Goal: Information Seeking & Learning: Learn about a topic

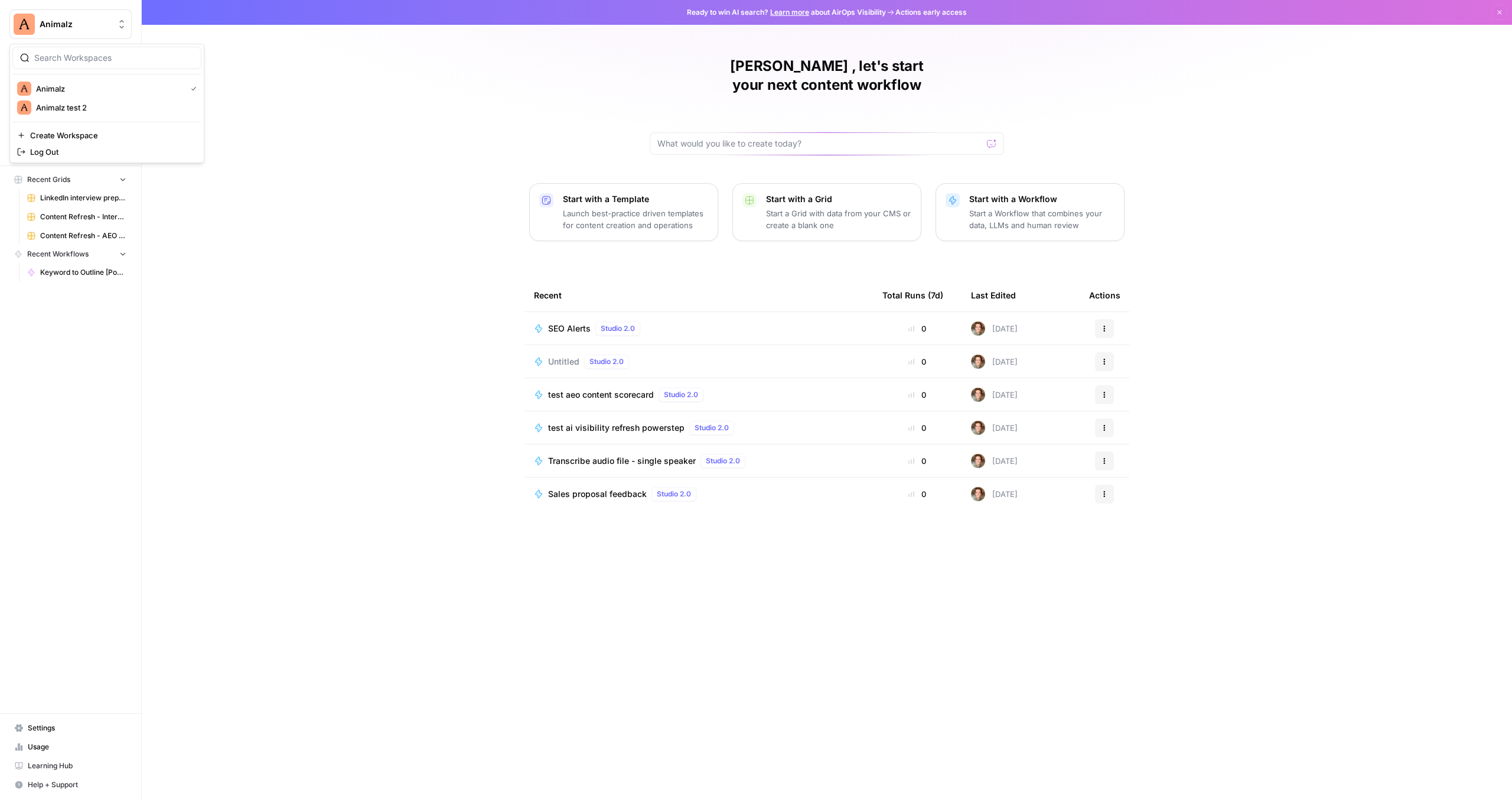
click at [75, 29] on span "Animalz" at bounding box center [75, 24] width 72 height 12
drag, startPoint x: 315, startPoint y: 56, endPoint x: 489, endPoint y: 59, distance: 174.0
click at [315, 56] on div "[PERSON_NAME] , let's start your next content workflow Start with a Template La…" at bounding box center [826, 400] width 1370 height 799
click at [50, 91] on span "Browse" at bounding box center [77, 94] width 99 height 10
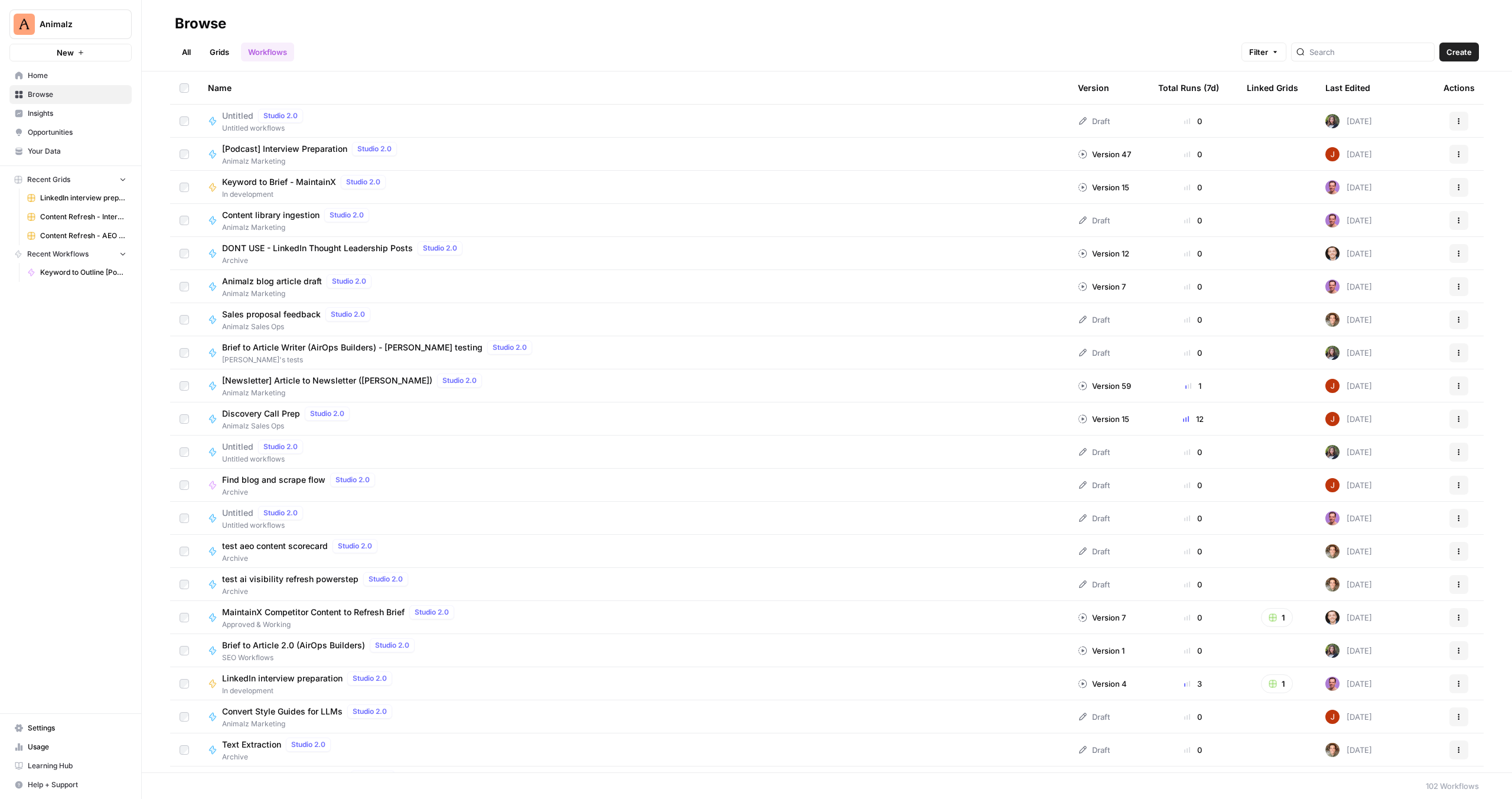
drag, startPoint x: 51, startPoint y: 114, endPoint x: 87, endPoint y: 123, distance: 37.1
click at [51, 114] on span "Insights" at bounding box center [77, 113] width 99 height 10
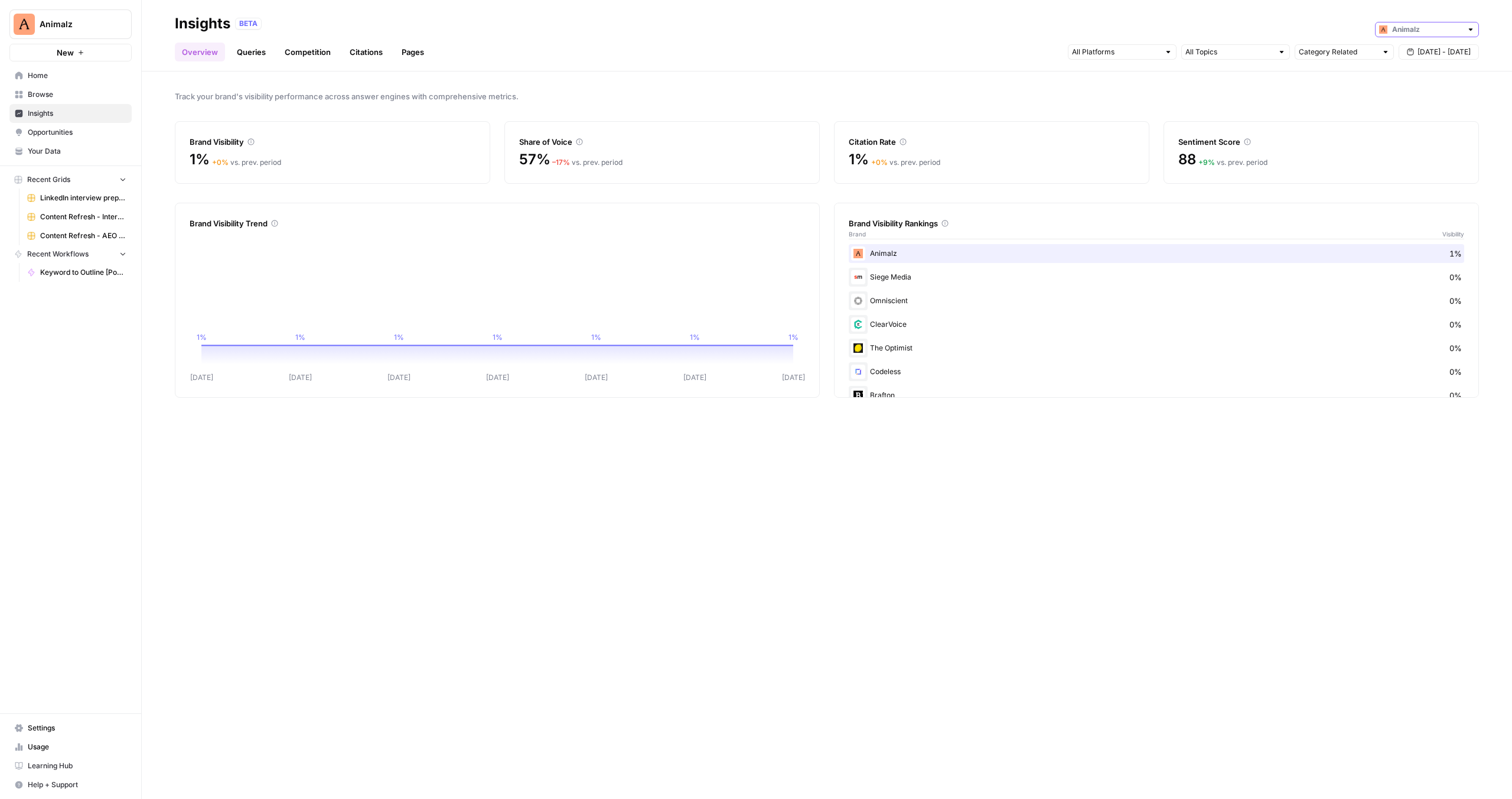
click at [1396, 29] on input "text" at bounding box center [1427, 29] width 70 height 12
click at [1420, 108] on span "OpenWrench" at bounding box center [1431, 105] width 66 height 12
type input "OpenWrench"
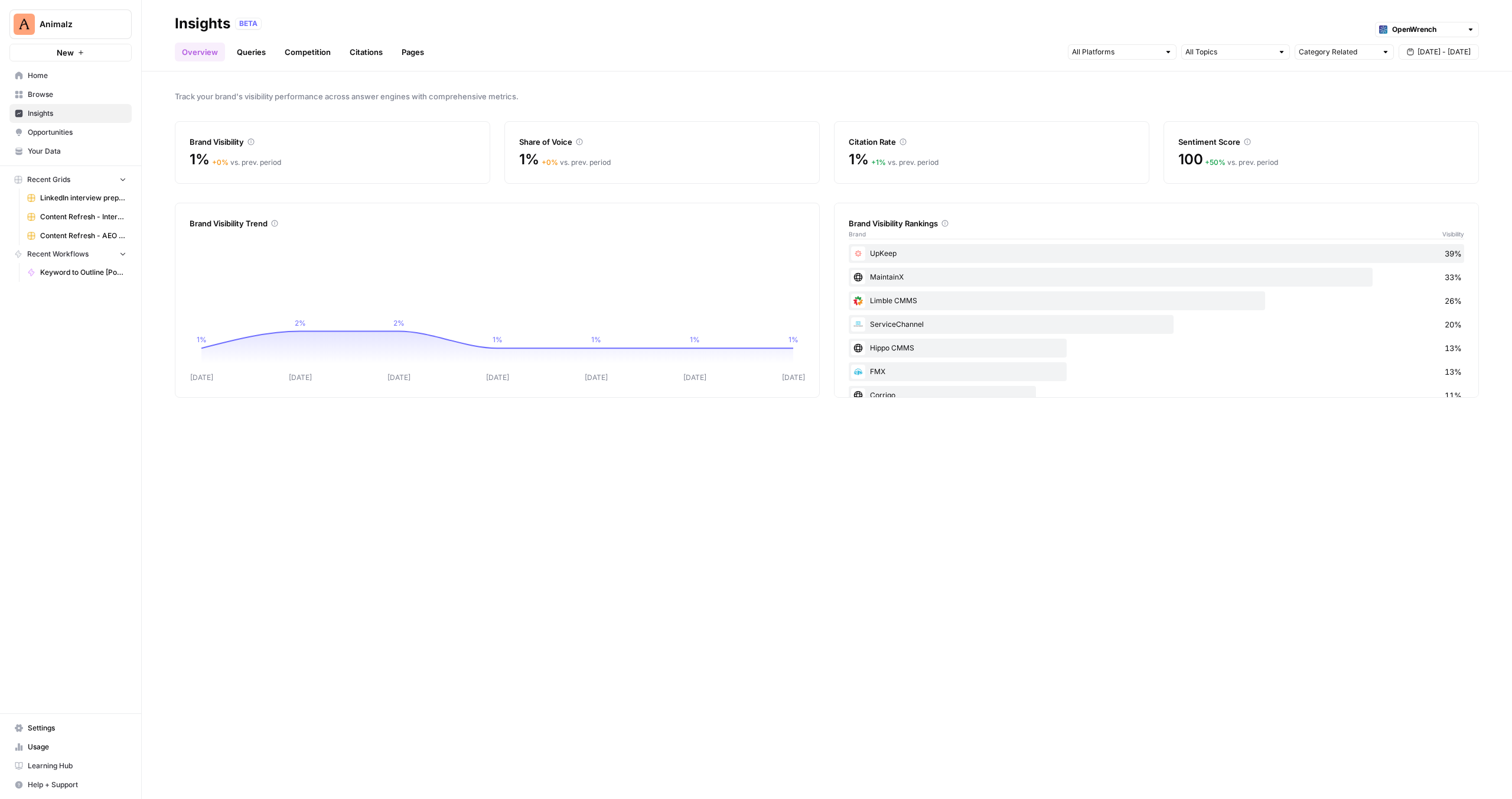
click at [241, 53] on link "Queries" at bounding box center [251, 51] width 43 height 19
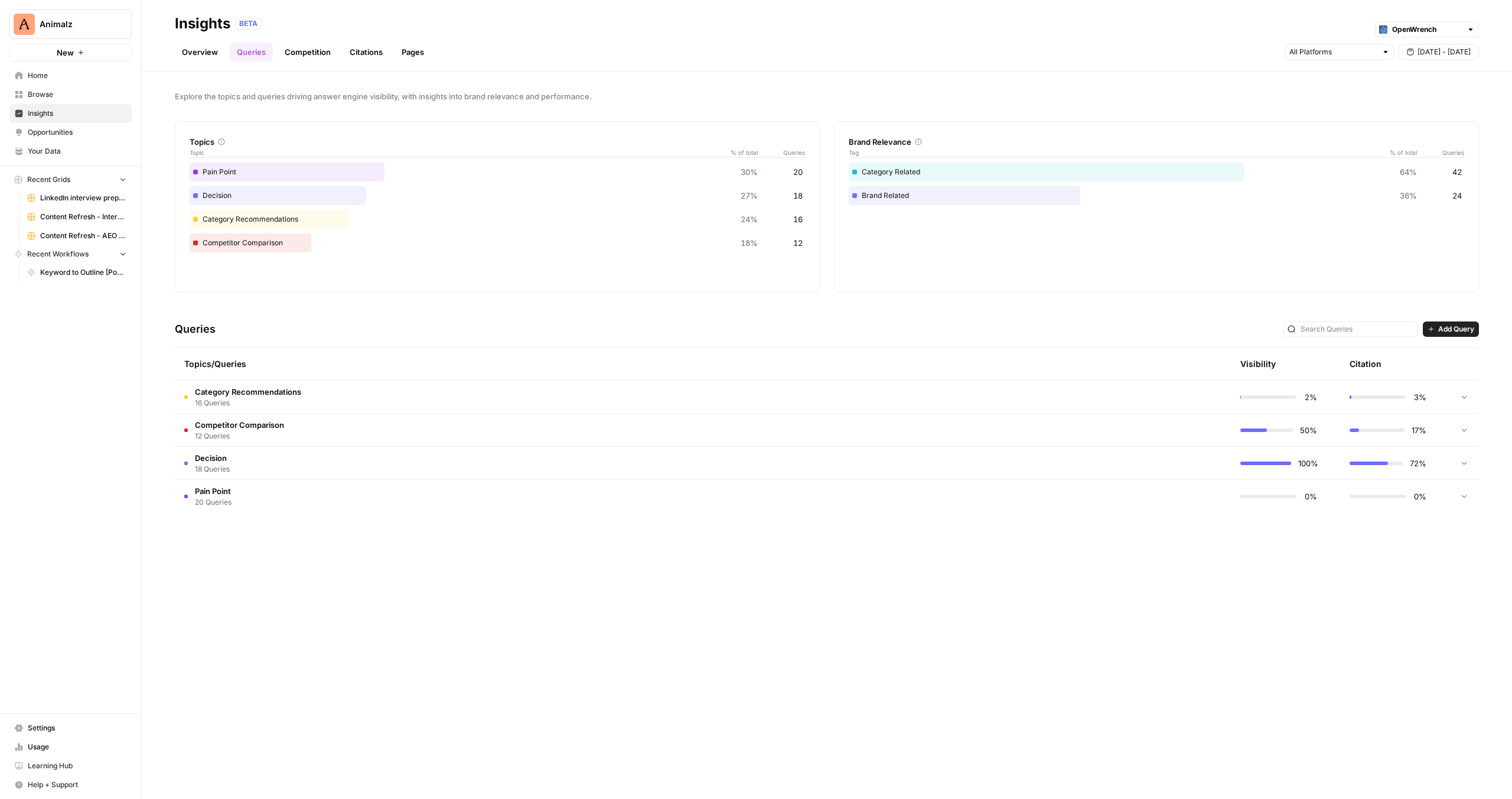
click at [263, 396] on span "Category Recommendations" at bounding box center [248, 392] width 107 height 12
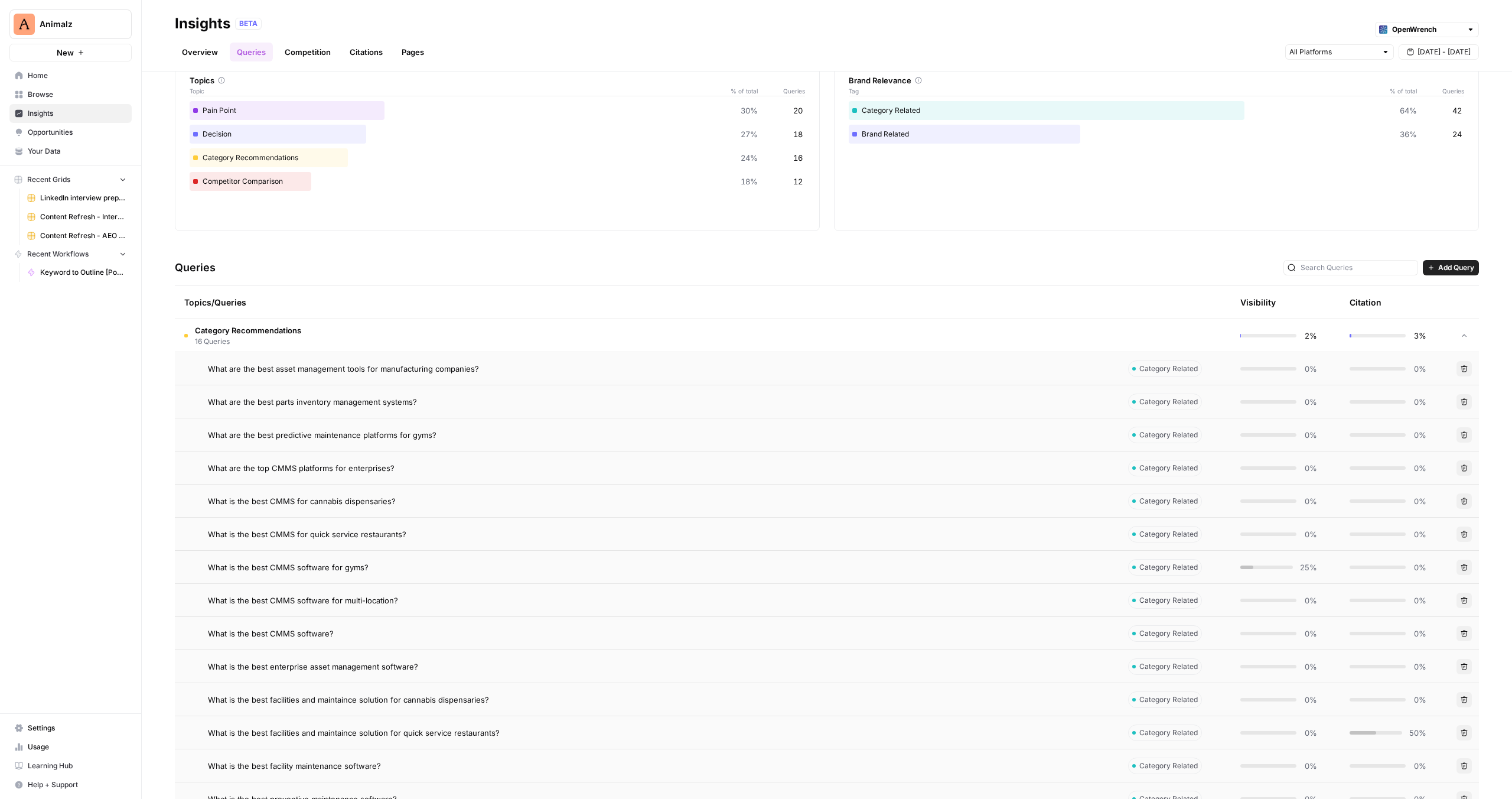
scroll to position [66, 0]
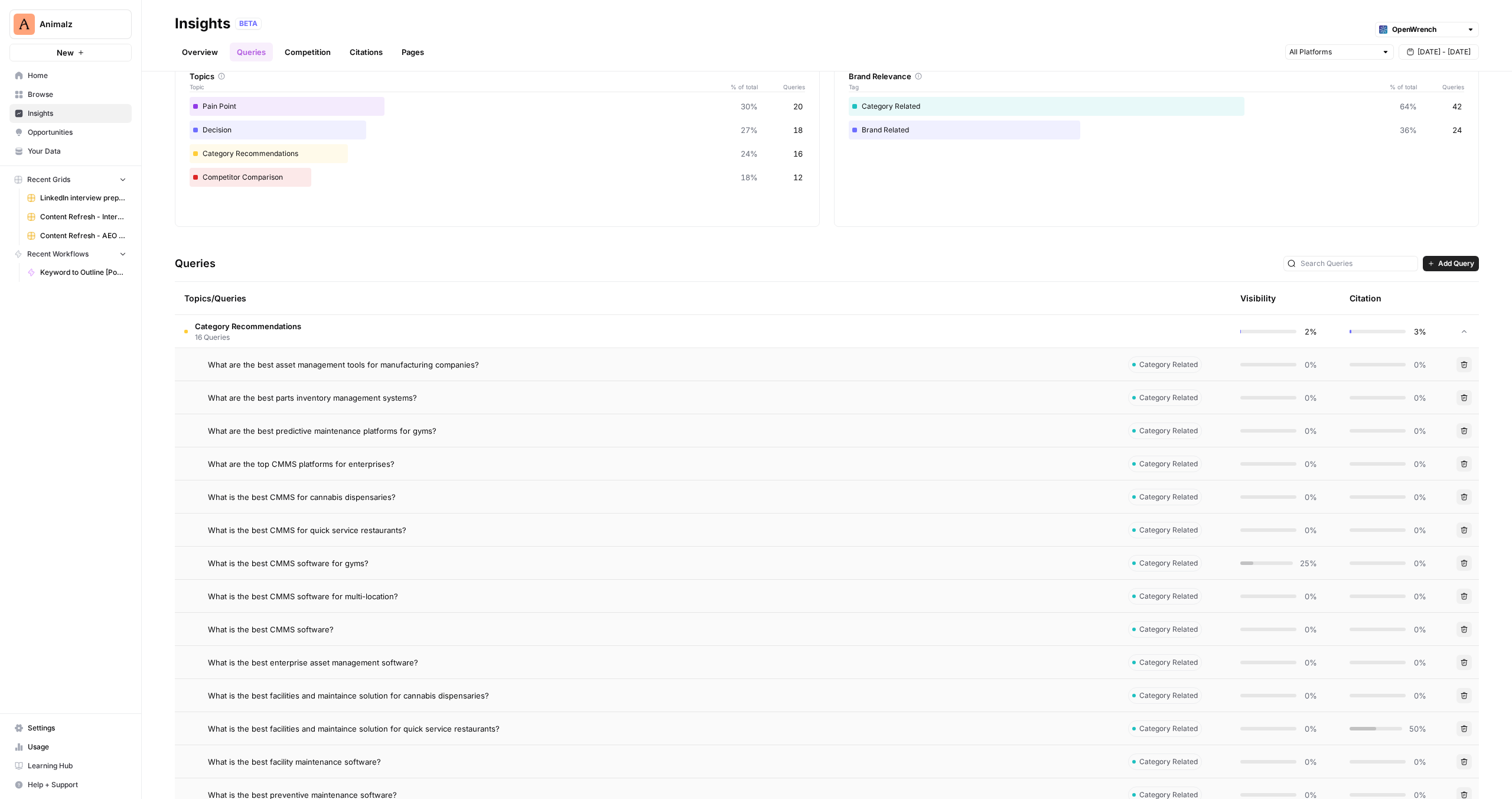
click at [1075, 559] on div "What is the best CMMS software for gyms?" at bounding box center [658, 562] width 901 height 12
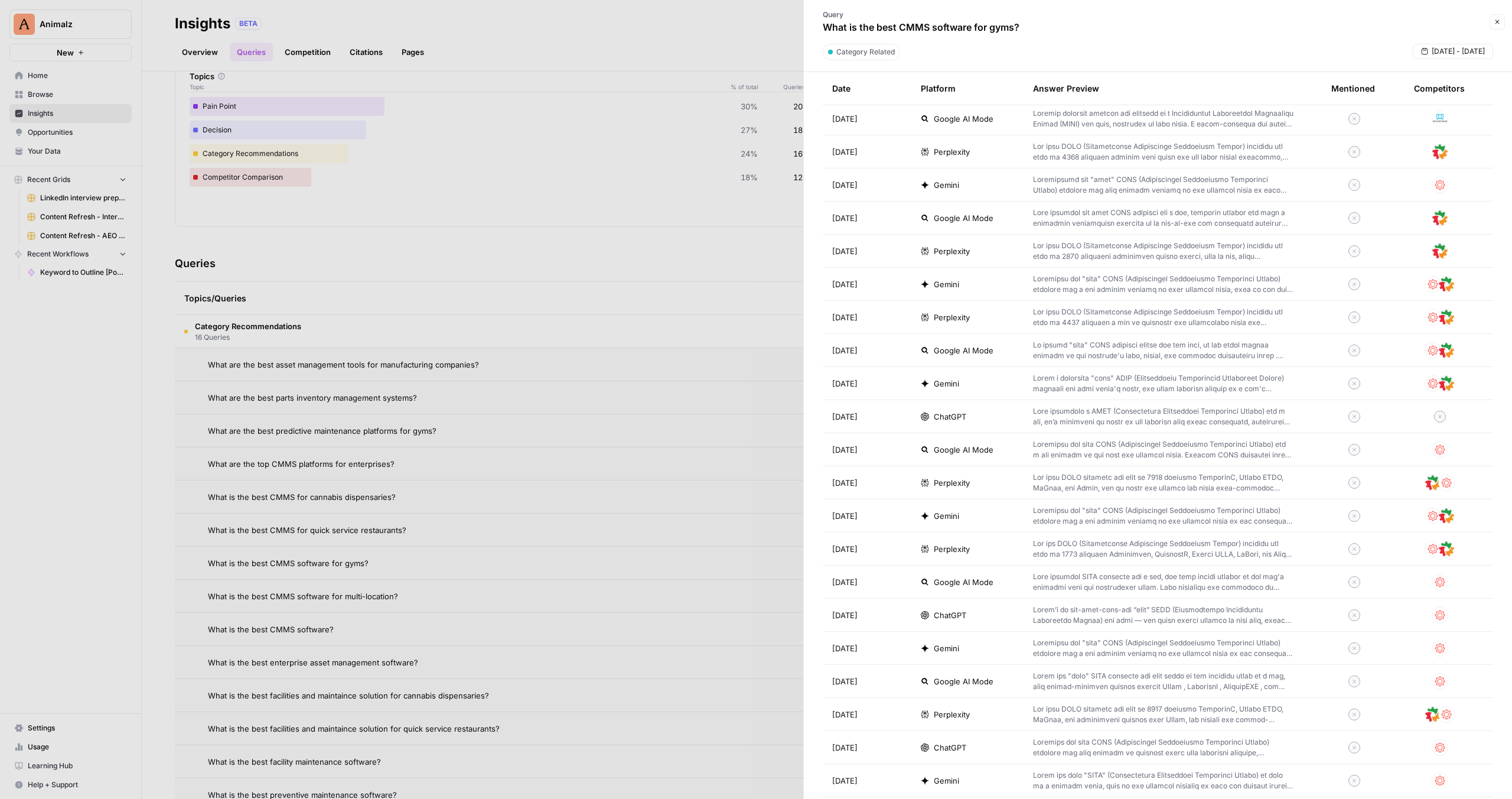
scroll to position [991, 0]
